Goal: Task Accomplishment & Management: Manage account settings

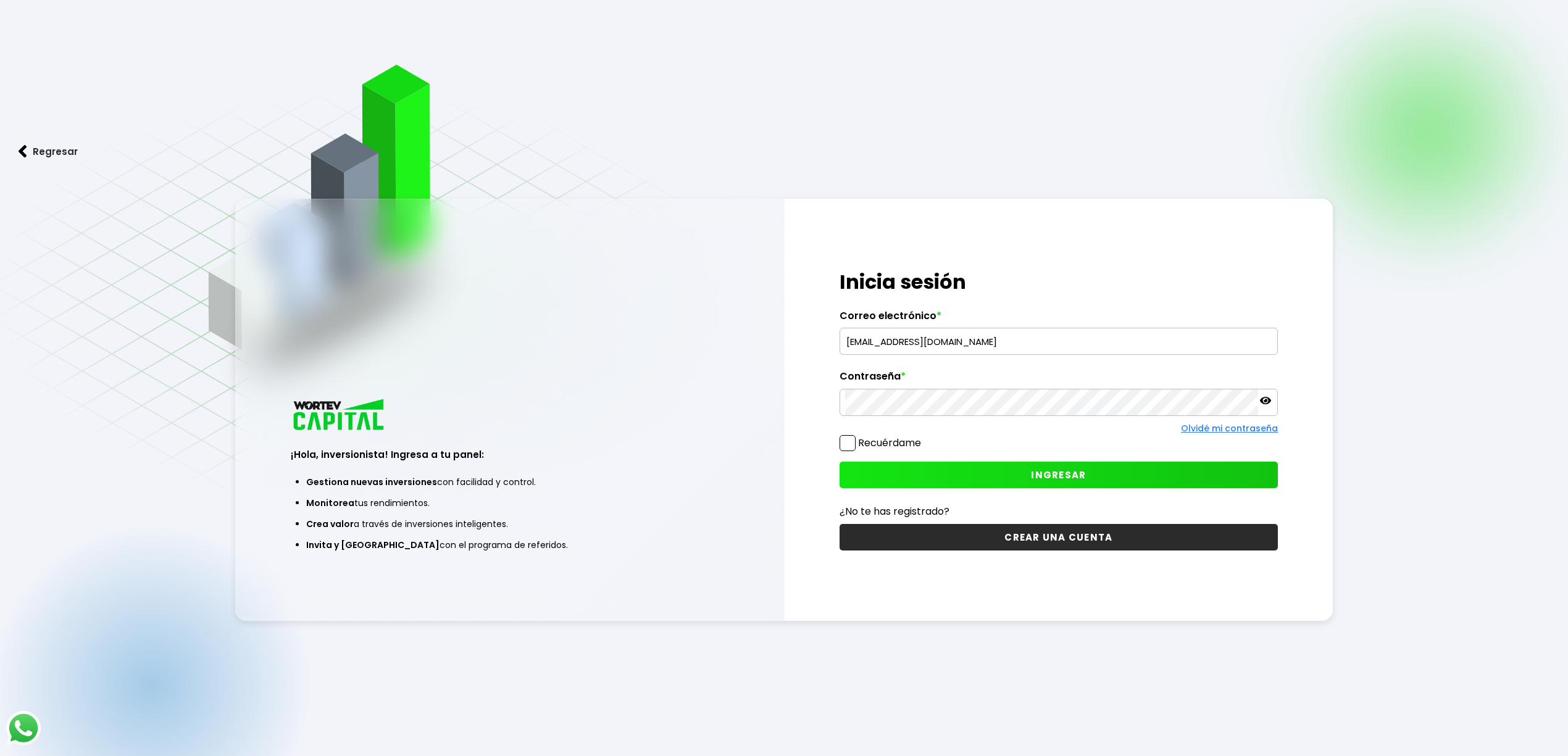
click at [1043, 343] on input "[EMAIL_ADDRESS][DOMAIN_NAME]" at bounding box center [1059, 341] width 427 height 26
type input "[EMAIL_ADDRESS][DOMAIN_NAME]"
click at [1050, 481] on span "INGRESAR" at bounding box center [1058, 475] width 55 height 13
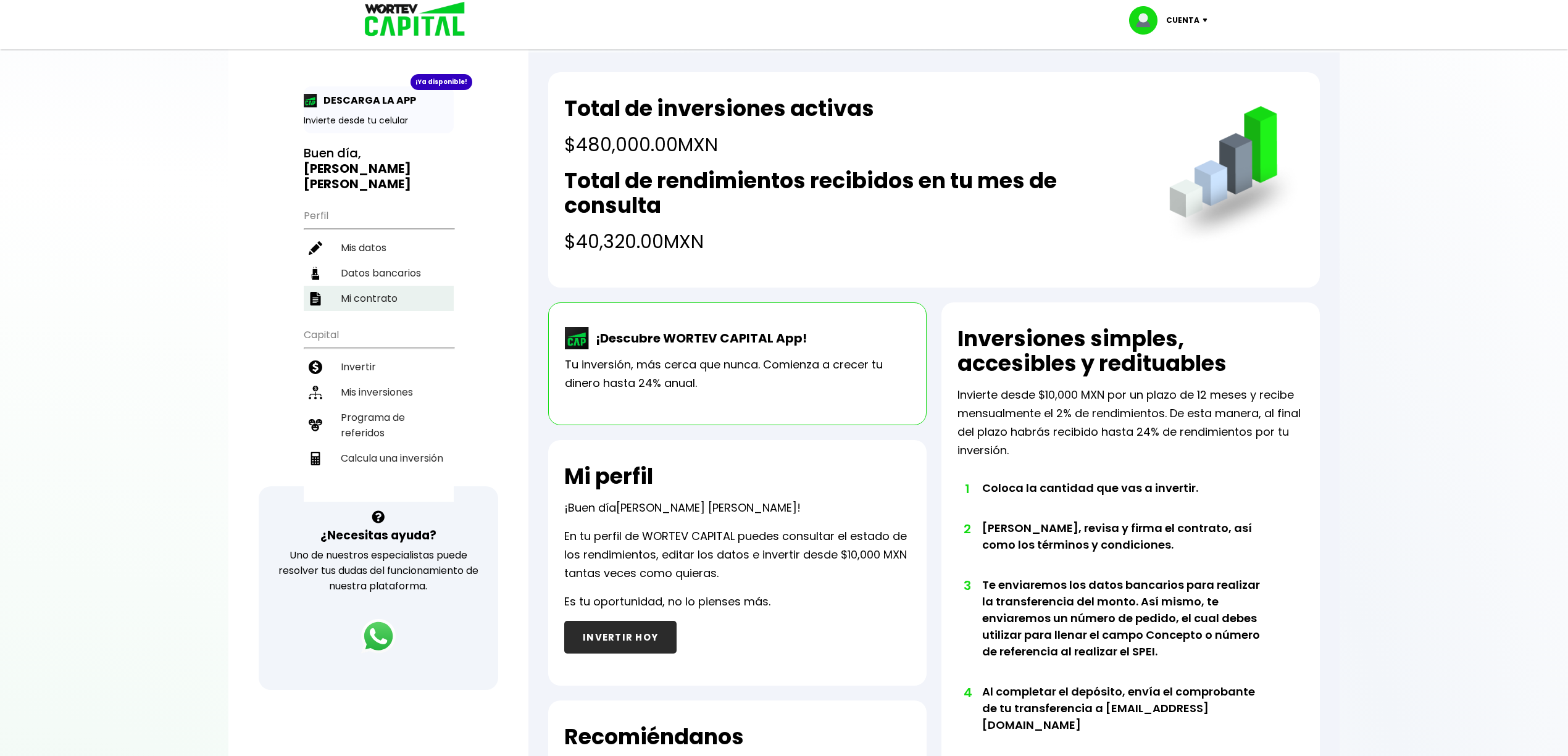
click at [345, 286] on li "Mi contrato" at bounding box center [378, 299] width 150 height 26
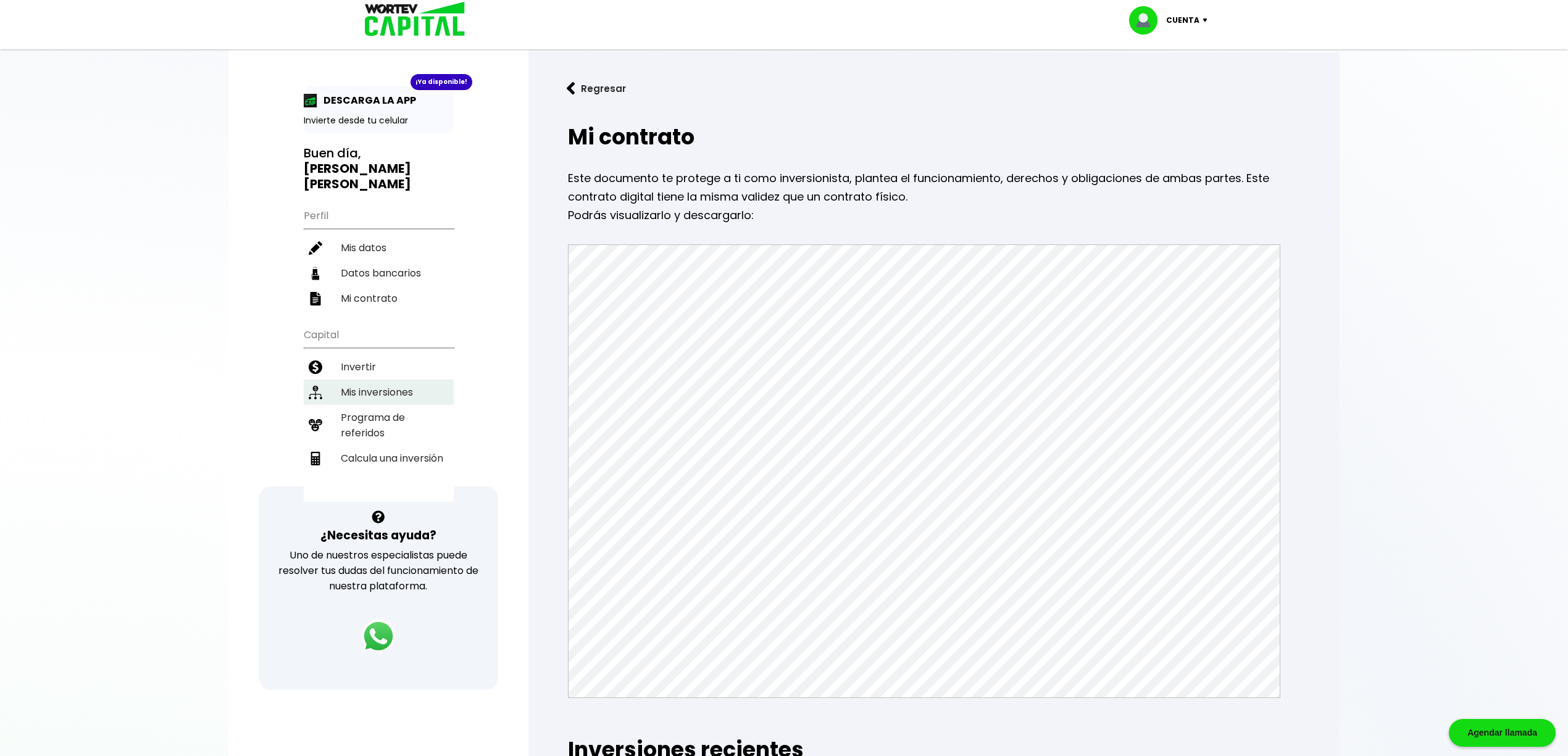
click at [374, 379] on li "Mis inversiones" at bounding box center [378, 392] width 150 height 26
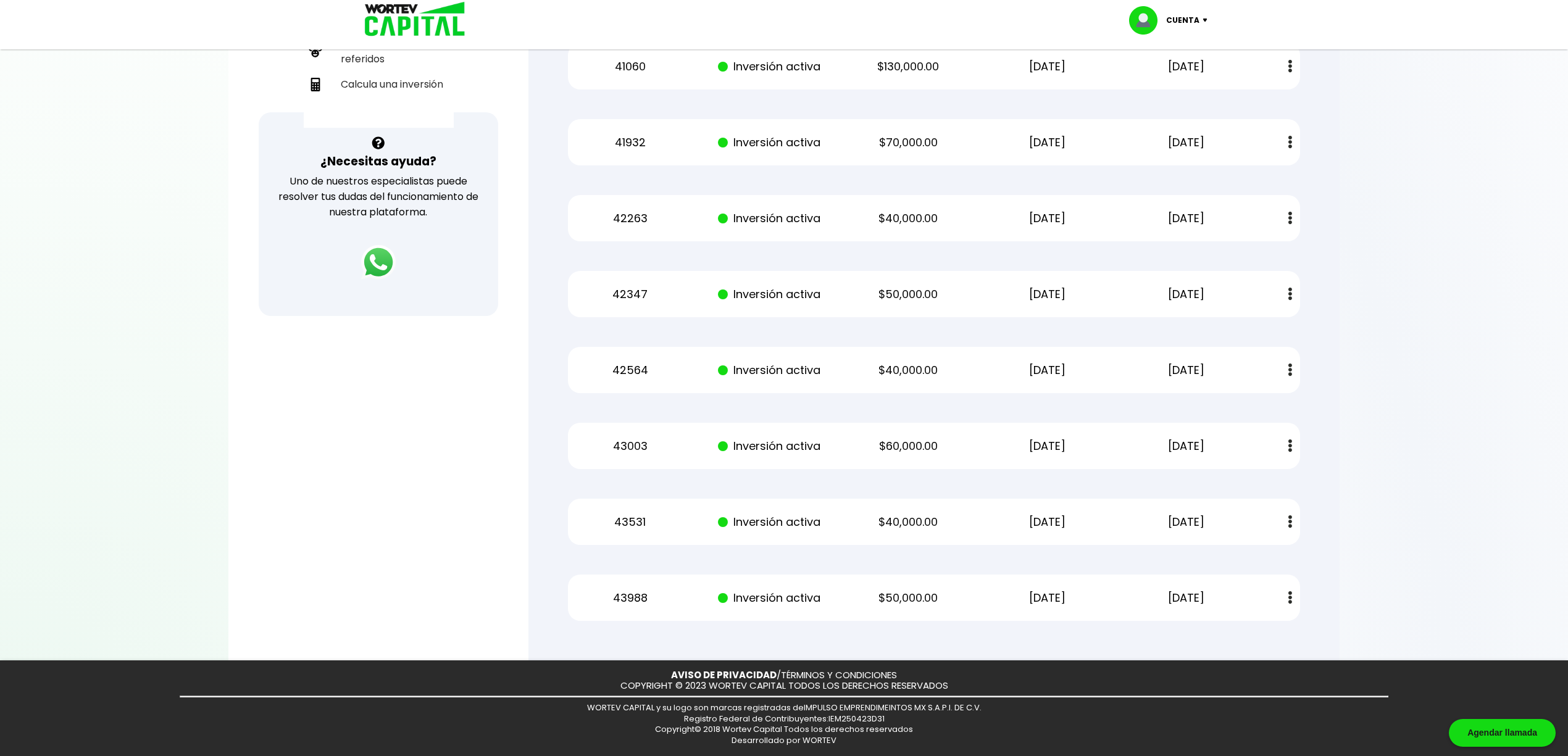
scroll to position [247, 0]
